Goal: Task Accomplishment & Management: Manage account settings

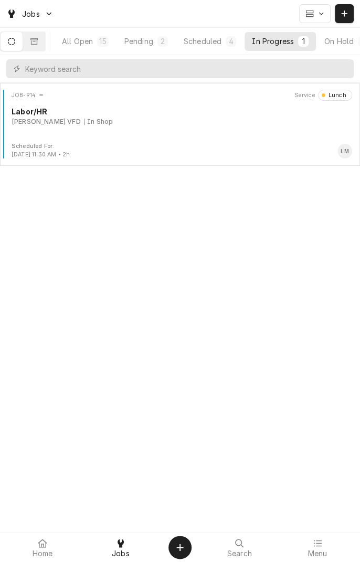
click at [193, 125] on div "Louise VFD In Shop" at bounding box center [182, 121] width 340 height 9
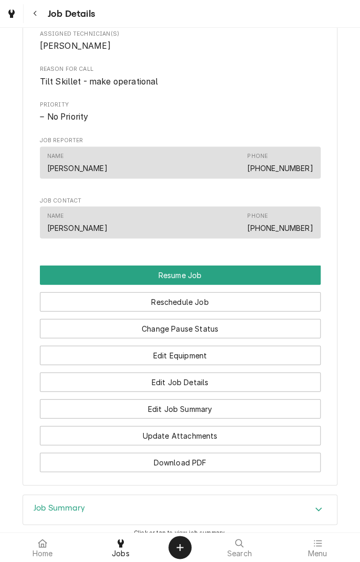
scroll to position [542, 0]
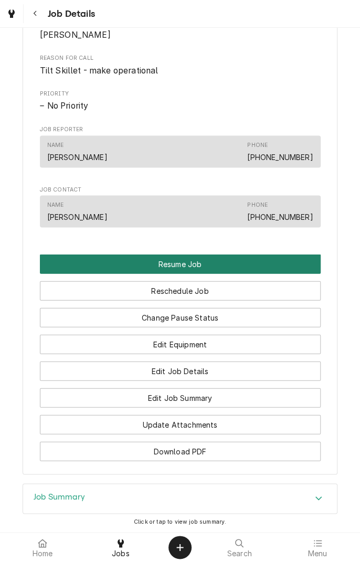
click at [189, 262] on button "Resume Job" at bounding box center [180, 263] width 281 height 19
